Goal: Obtain resource: Download file/media

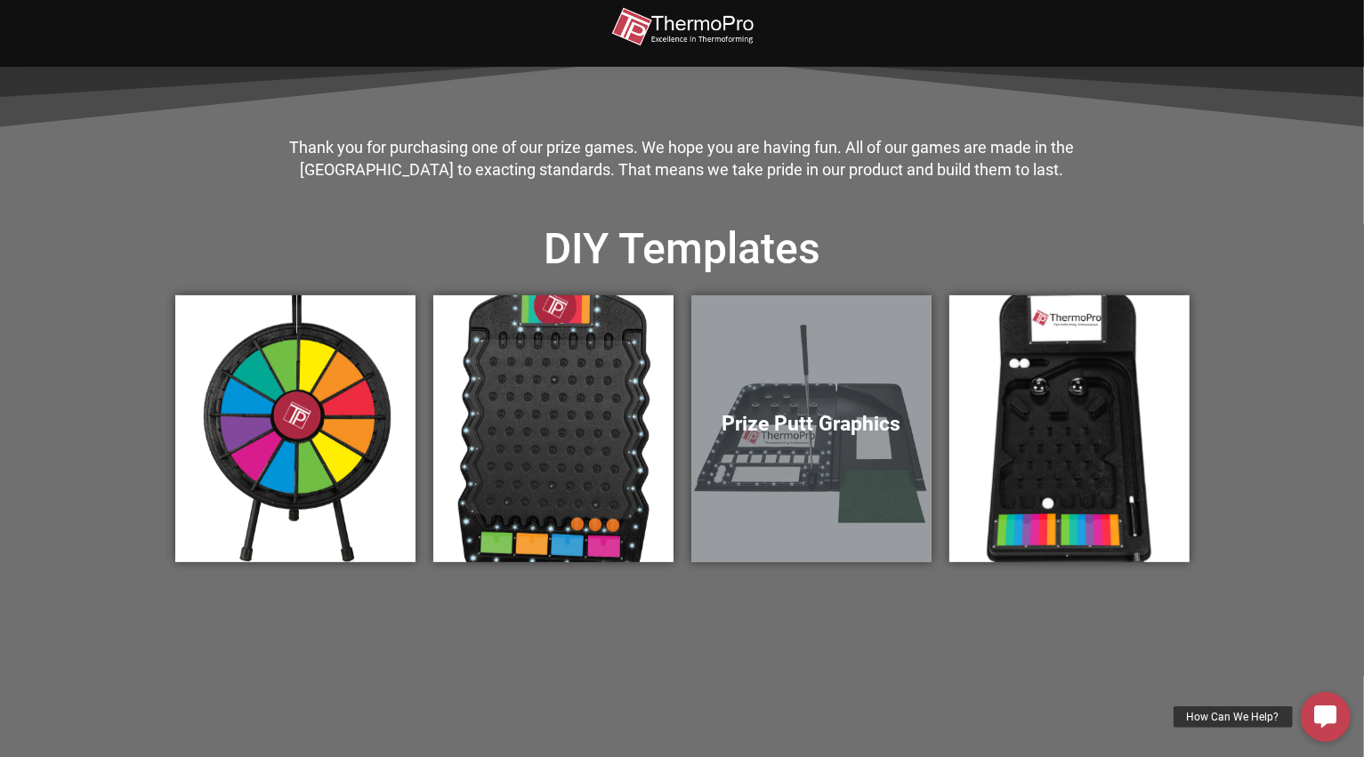
scroll to position [474, 0]
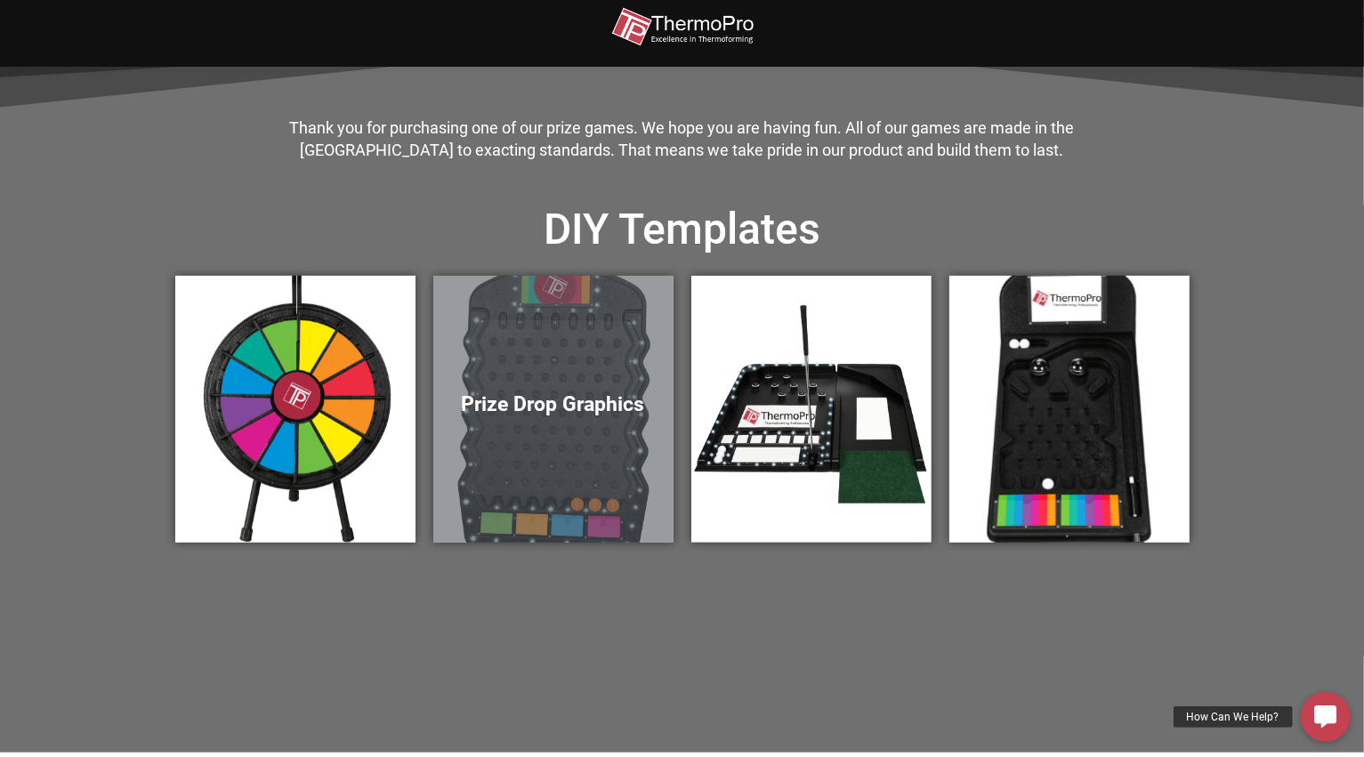
click at [566, 425] on div "Prize Drop Graphics" at bounding box center [553, 409] width 240 height 267
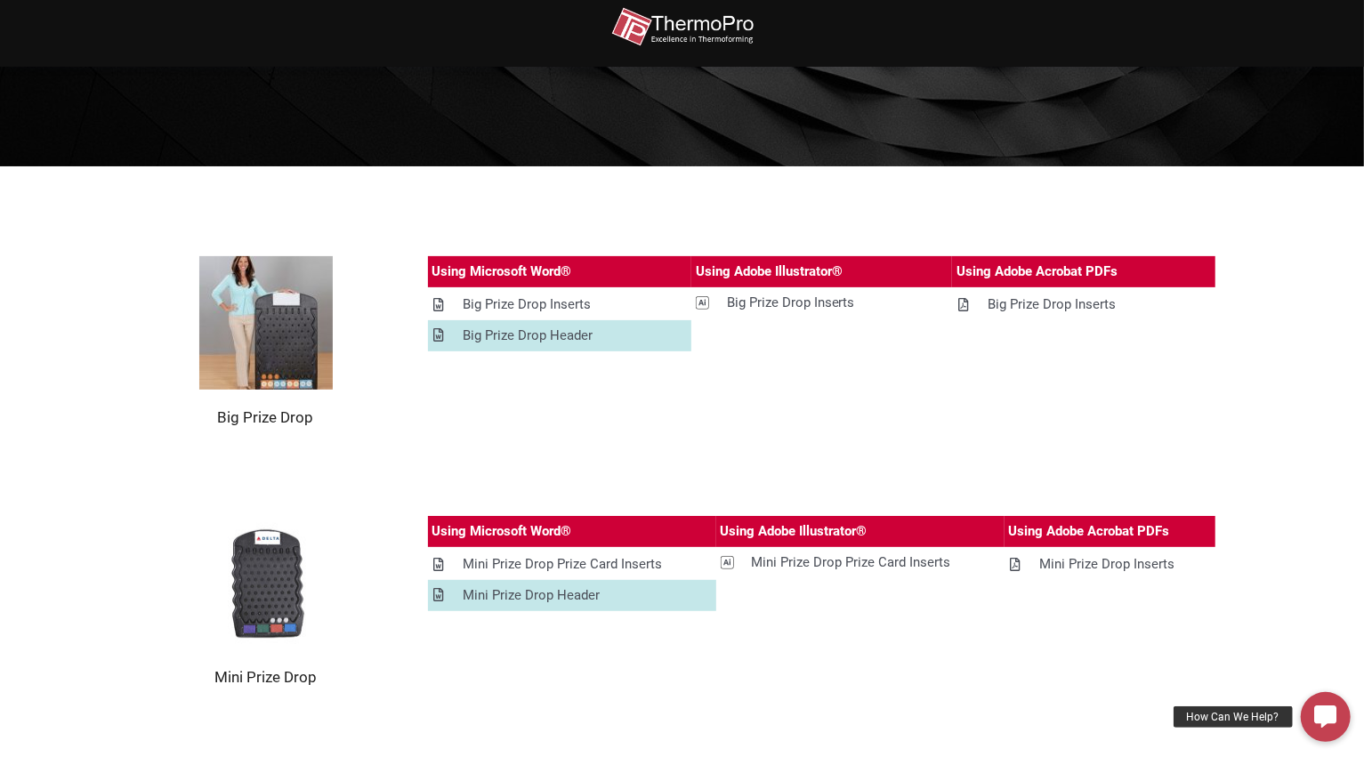
scroll to position [237, 0]
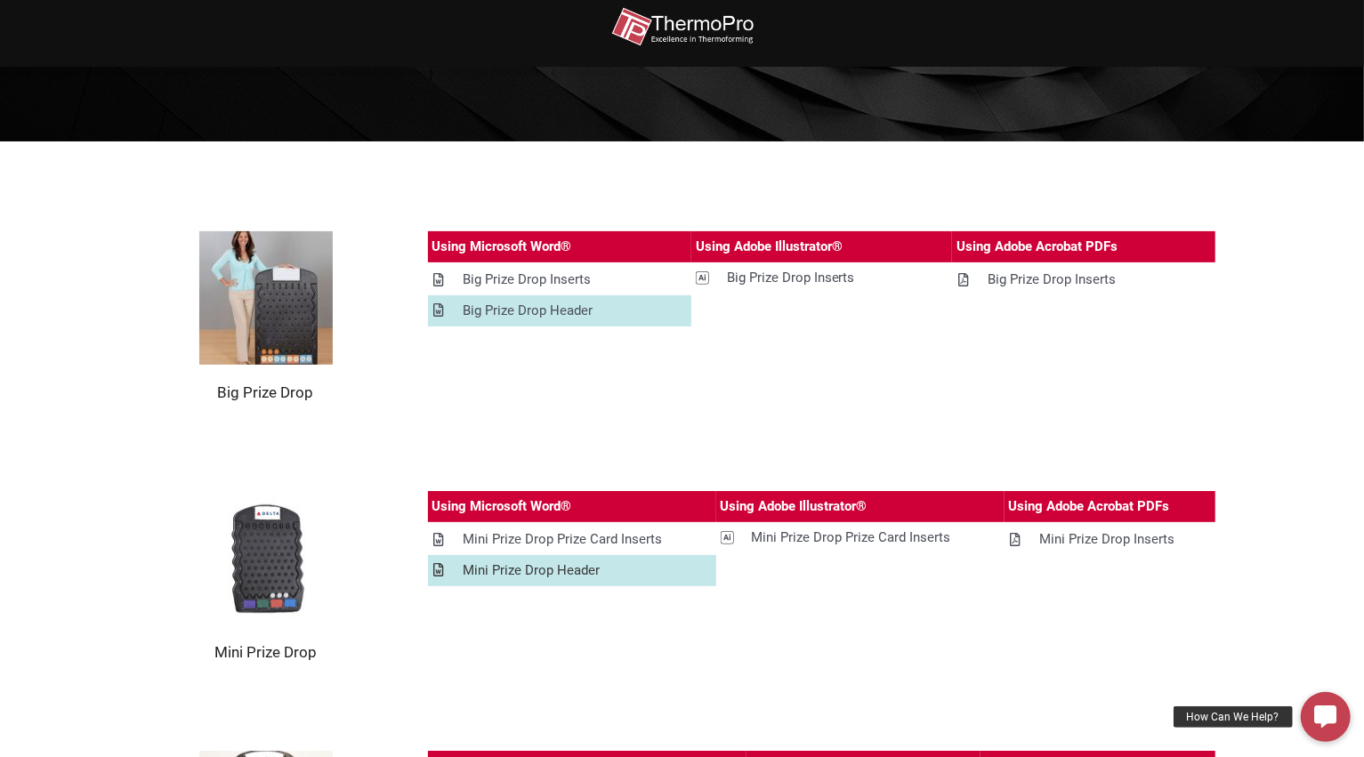
click at [529, 571] on div "Mini Prize Drop Header" at bounding box center [531, 571] width 137 height 22
click at [1292, 197] on section "Big Prize Drop Using Microsoft Word® Using Adobe Illustrator® Using Adobe Acrob…" at bounding box center [682, 316] width 1364 height 349
